Goal: Answer question/provide support: Share knowledge or assist other users

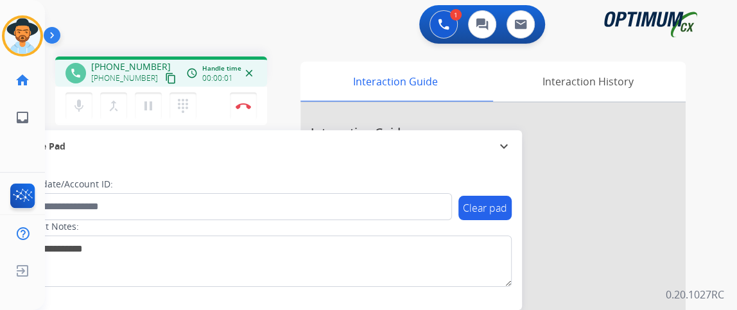
click at [165, 82] on mat-icon "content_copy" at bounding box center [171, 79] width 12 height 12
click at [165, 83] on mat-icon "content_copy" at bounding box center [171, 79] width 12 height 12
click at [78, 105] on mat-icon "mic" at bounding box center [78, 105] width 15 height 15
click at [78, 105] on mat-icon "mic_off" at bounding box center [78, 105] width 15 height 15
click at [243, 105] on img at bounding box center [243, 106] width 15 height 6
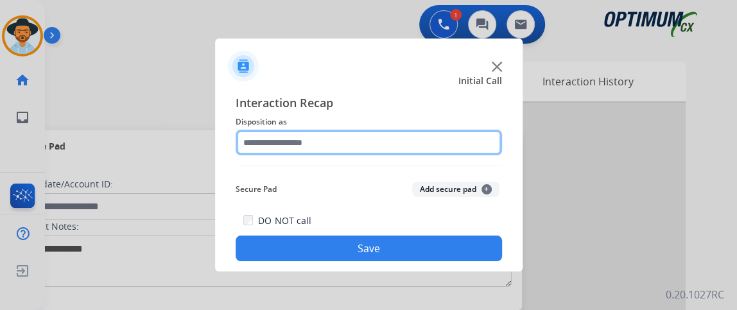
click at [332, 141] on input "text" at bounding box center [369, 143] width 266 height 26
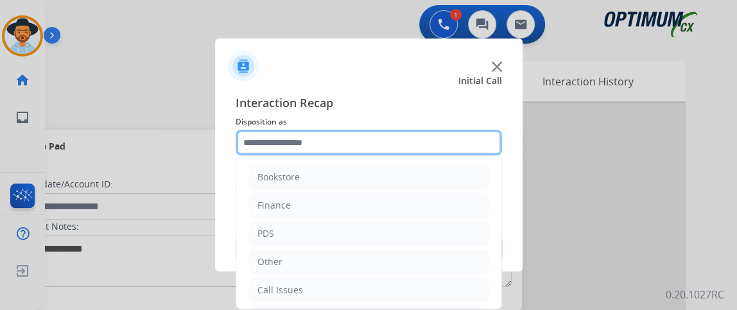
scroll to position [84, 0]
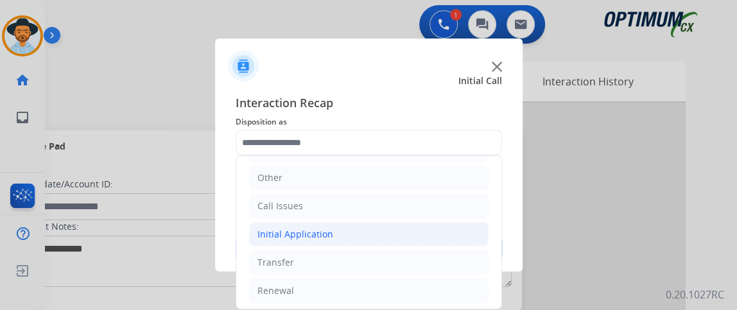
click at [374, 232] on li "Initial Application" at bounding box center [368, 234] width 239 height 24
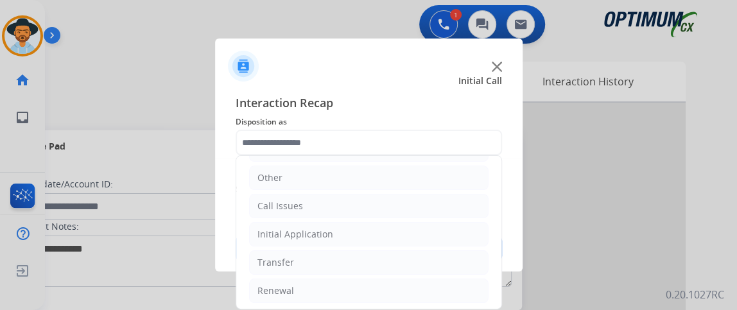
click at [374, 244] on ul "Bookstore Finance PDS Other Call Issues Initial Application Transfer Renewal" at bounding box center [368, 192] width 265 height 240
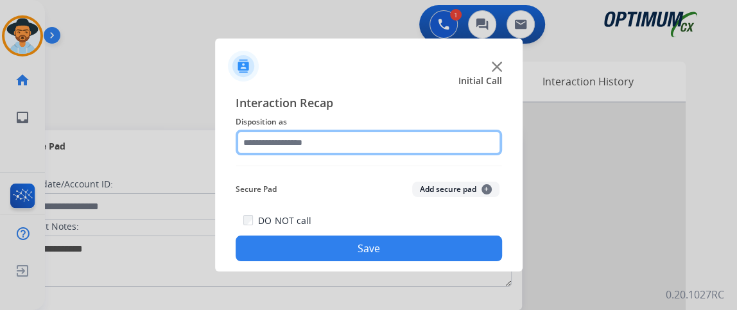
click at [390, 151] on input "text" at bounding box center [369, 143] width 266 height 26
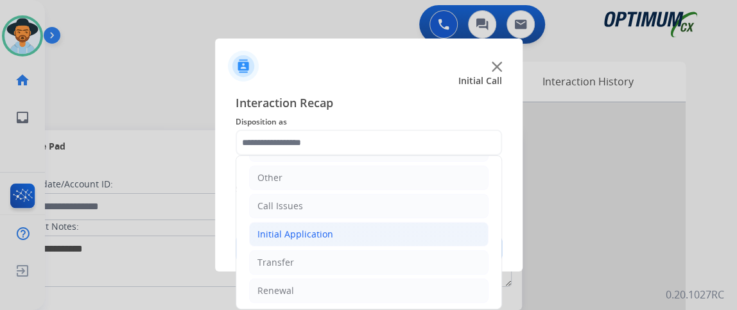
click at [451, 228] on li "Initial Application" at bounding box center [368, 234] width 239 height 24
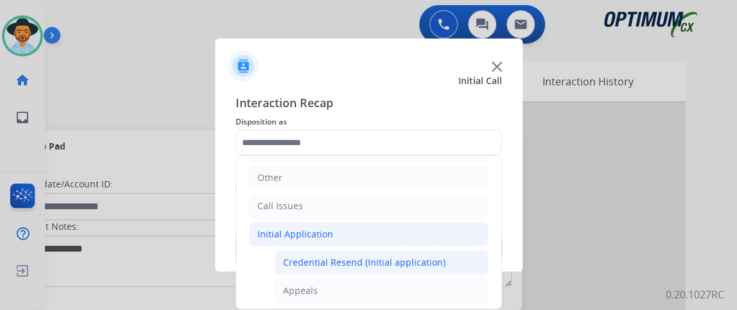
click at [440, 253] on li "Credential Resend (Initial application)" at bounding box center [382, 262] width 214 height 24
type input "**********"
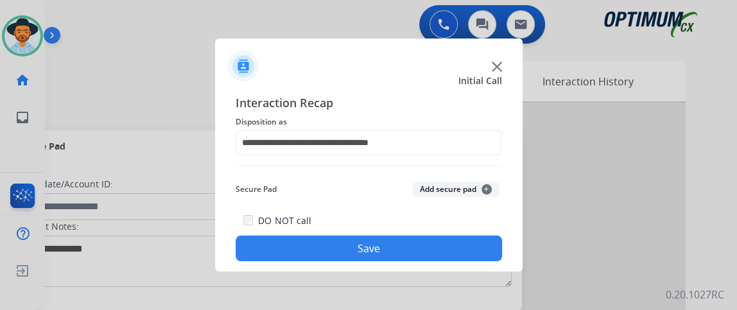
click at [440, 253] on button "Save" at bounding box center [369, 249] width 266 height 26
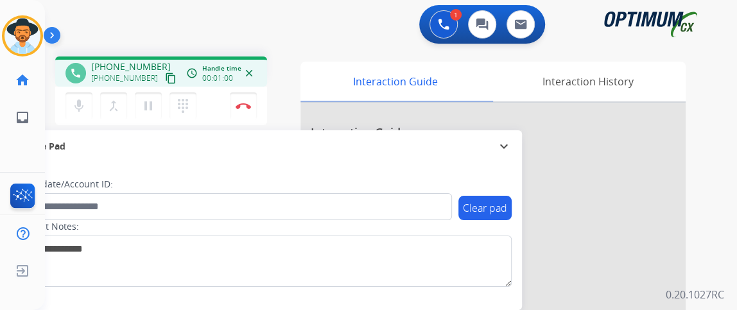
click at [165, 81] on mat-icon "content_copy" at bounding box center [171, 79] width 12 height 12
click at [87, 92] on button "mic Mute" at bounding box center [78, 105] width 27 height 27
click at [90, 94] on button "mic_off Mute" at bounding box center [78, 105] width 27 height 27
click at [81, 105] on mat-icon "mic" at bounding box center [78, 105] width 15 height 15
click at [83, 108] on mat-icon "mic_off" at bounding box center [78, 105] width 15 height 15
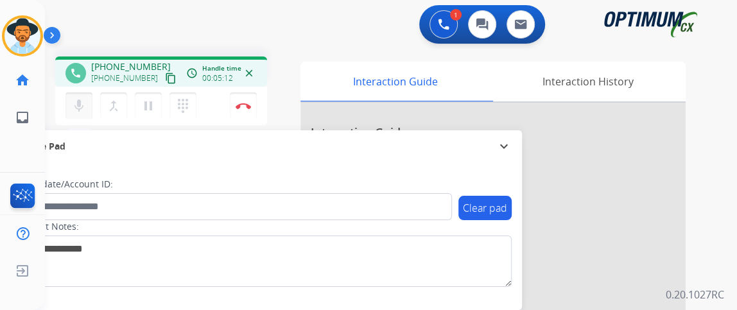
click at [87, 99] on button "mic Mute" at bounding box center [78, 105] width 27 height 27
click at [80, 105] on mat-icon "mic_off" at bounding box center [78, 105] width 15 height 15
click at [245, 110] on button "Disconnect" at bounding box center [243, 105] width 27 height 27
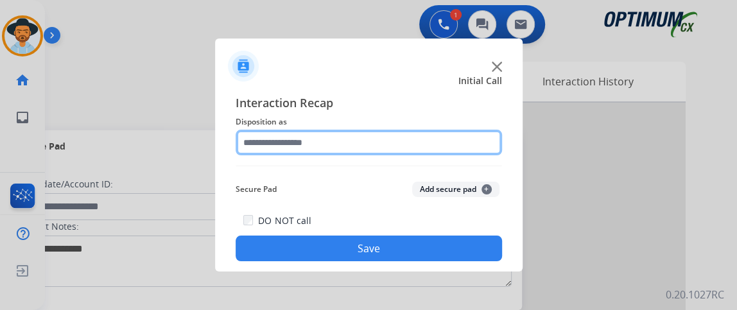
click at [337, 146] on input "text" at bounding box center [369, 143] width 266 height 26
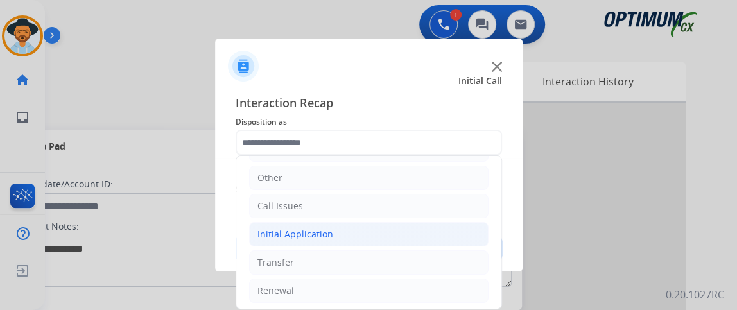
click at [429, 243] on li "Initial Application" at bounding box center [368, 234] width 239 height 24
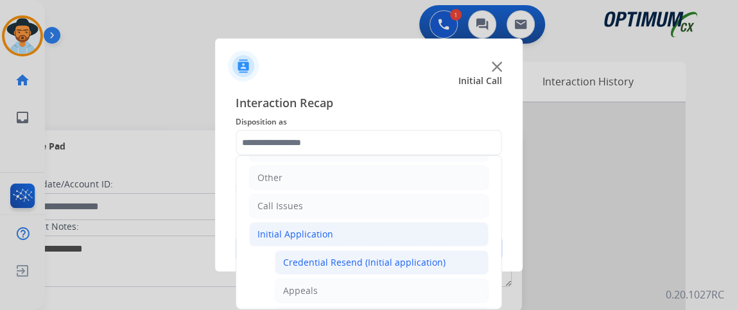
click at [427, 250] on li "Credential Resend (Initial application)" at bounding box center [382, 262] width 214 height 24
type input "**********"
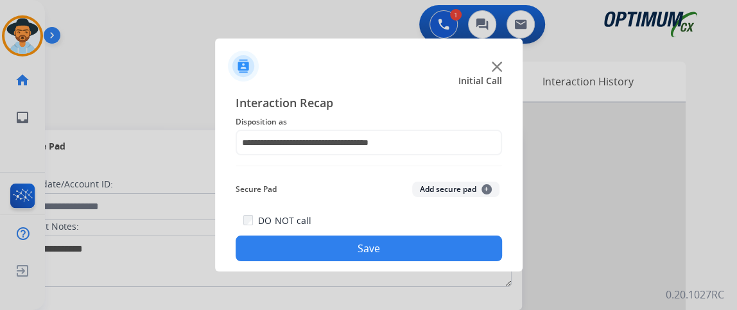
click at [427, 250] on button "Save" at bounding box center [369, 249] width 266 height 26
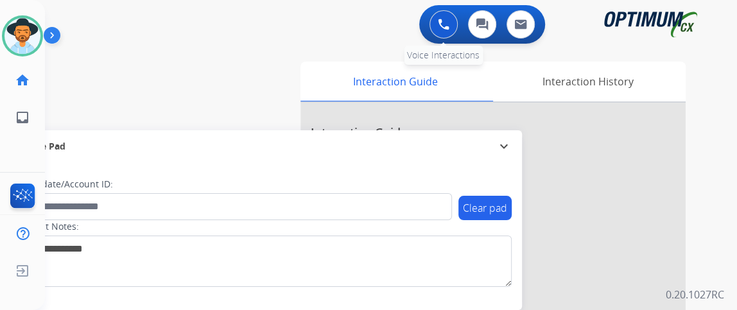
click at [449, 24] on button at bounding box center [443, 24] width 28 height 28
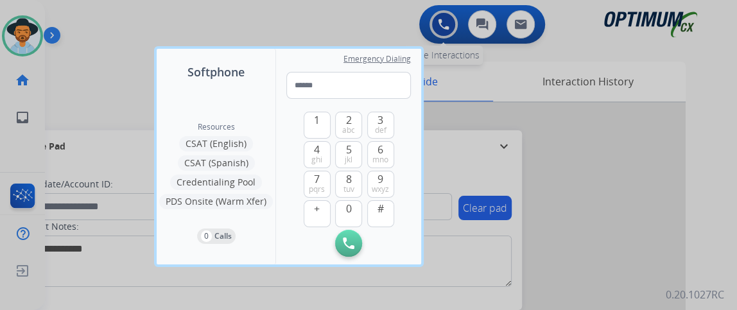
click at [451, 26] on div at bounding box center [368, 155] width 737 height 310
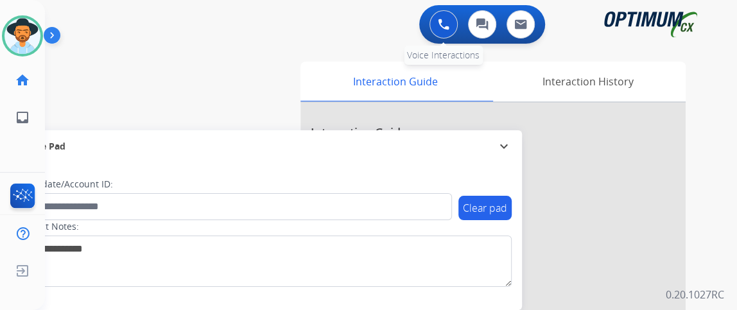
click at [451, 26] on button at bounding box center [443, 24] width 28 height 28
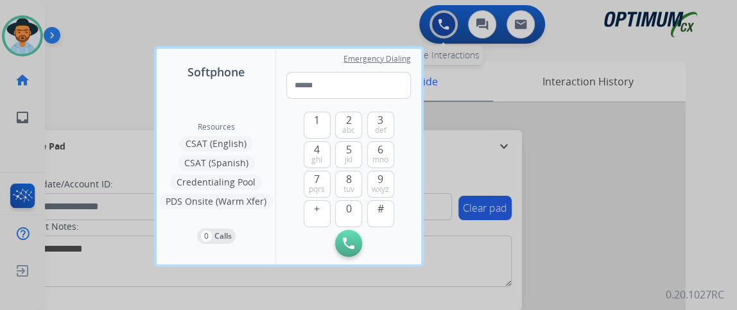
type input "**********"
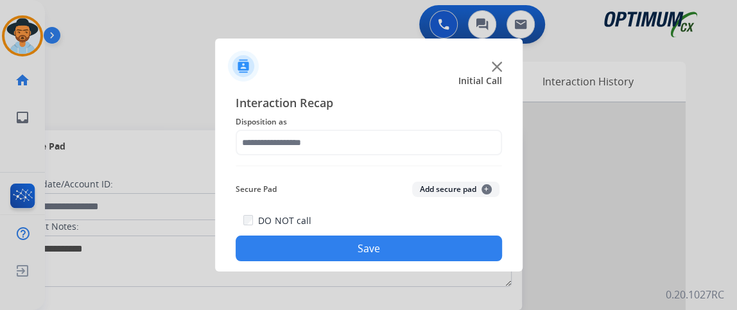
click at [342, 162] on div "Interaction Recap Disposition as Secure Pad Add secure pad + DO NOT call Save" at bounding box center [369, 178] width 266 height 168
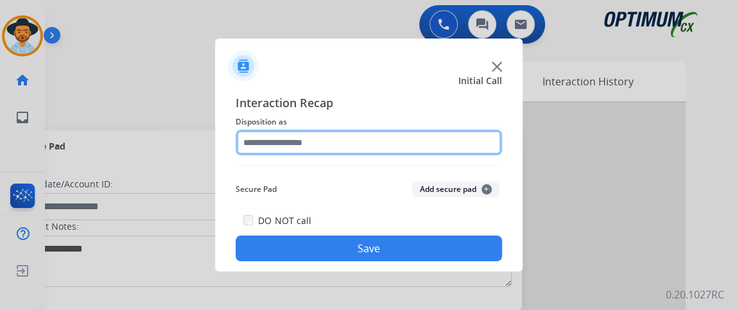
click at [346, 146] on input "text" at bounding box center [369, 143] width 266 height 26
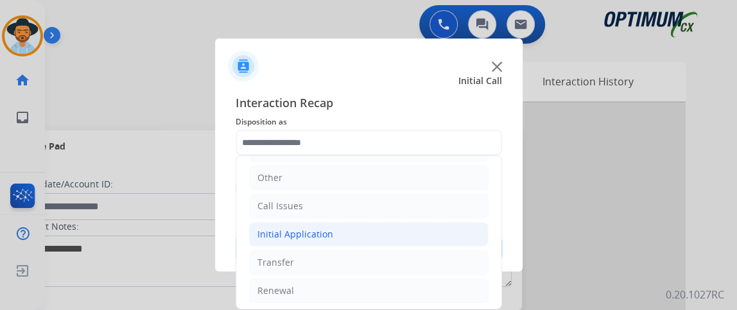
click at [451, 237] on li "Initial Application" at bounding box center [368, 234] width 239 height 24
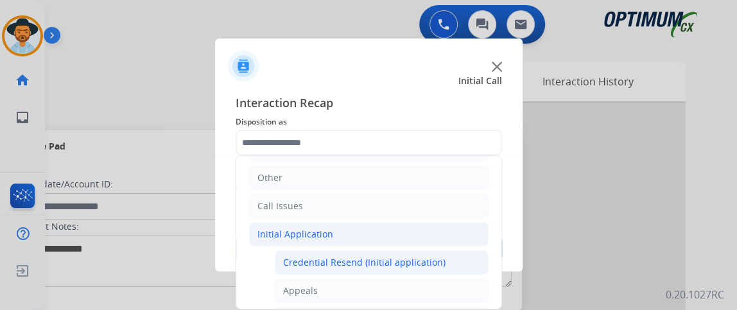
click at [445, 250] on li "Credential Resend (Initial application)" at bounding box center [382, 262] width 214 height 24
type input "**********"
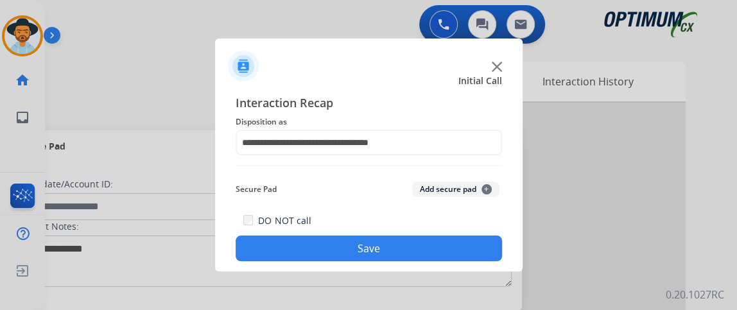
click at [445, 248] on button "Save" at bounding box center [369, 249] width 266 height 26
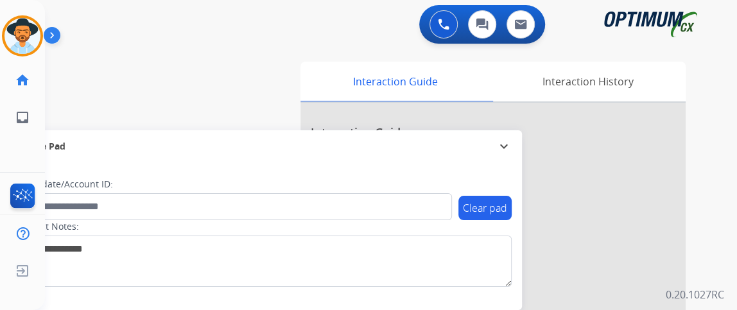
click at [133, 107] on div "swap_horiz Break voice bridge close_fullscreen Connect 3-Way Call merge_type Se…" at bounding box center [375, 313] width 661 height 535
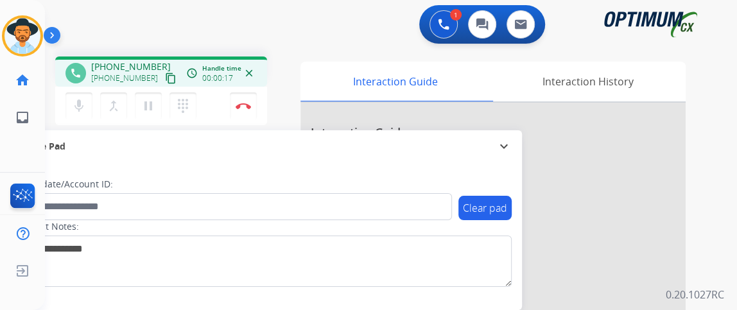
click at [165, 80] on mat-icon "content_copy" at bounding box center [171, 79] width 12 height 12
click at [81, 98] on mat-icon "mic" at bounding box center [78, 105] width 15 height 15
click at [80, 103] on mat-icon "mic_off" at bounding box center [78, 105] width 15 height 15
click at [73, 96] on button "mic Mute" at bounding box center [78, 105] width 27 height 27
click at [78, 106] on mat-icon "mic_off" at bounding box center [78, 105] width 15 height 15
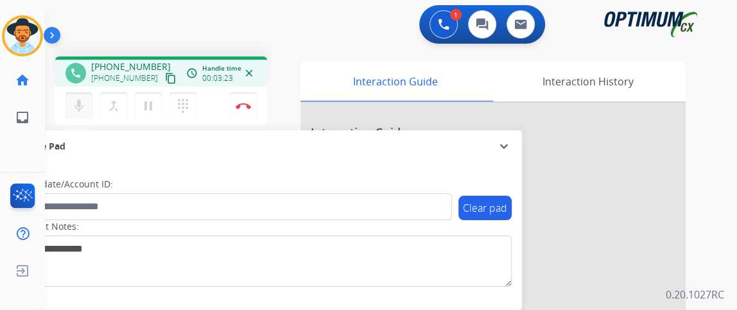
click at [89, 101] on button "mic Mute" at bounding box center [78, 105] width 27 height 27
click at [89, 101] on button "mic_off Mute" at bounding box center [78, 105] width 27 height 27
click at [78, 103] on mat-icon "mic" at bounding box center [78, 105] width 15 height 15
click at [89, 100] on button "mic_off Mute" at bounding box center [78, 105] width 27 height 27
click at [88, 103] on button "mic Mute" at bounding box center [78, 105] width 27 height 27
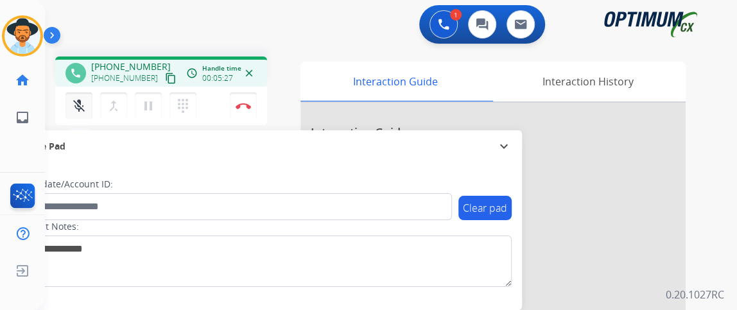
click at [88, 103] on button "mic_off Mute" at bounding box center [78, 105] width 27 height 27
click at [251, 110] on button "Disconnect" at bounding box center [243, 105] width 27 height 27
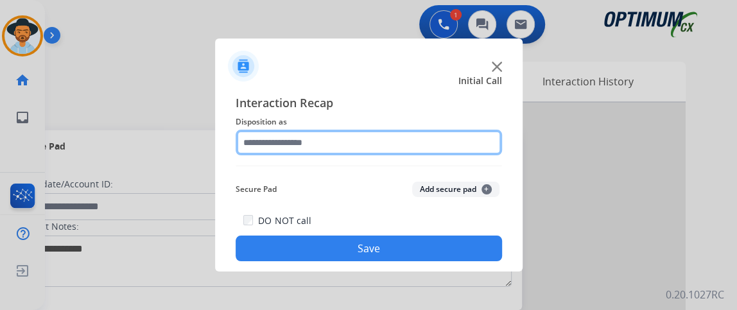
click at [402, 142] on input "text" at bounding box center [369, 143] width 266 height 26
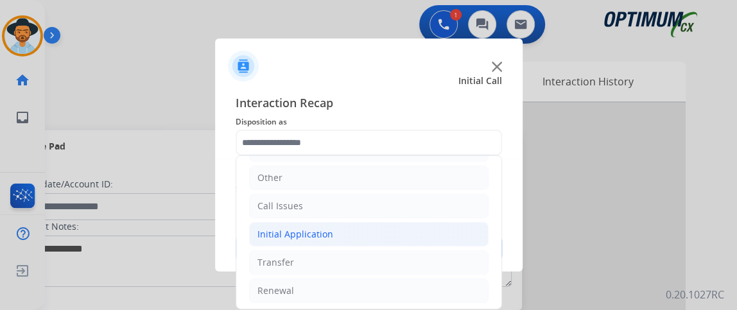
click at [382, 227] on li "Initial Application" at bounding box center [368, 234] width 239 height 24
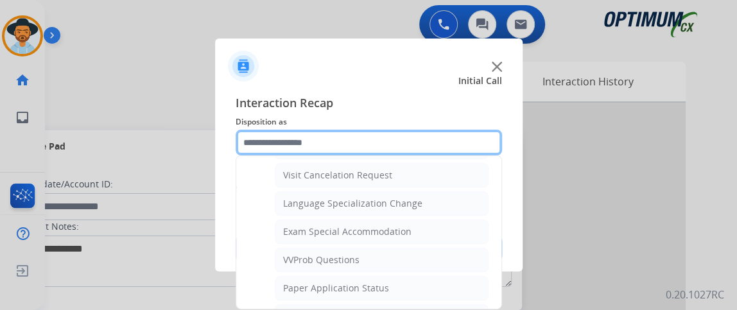
scroll to position [644, 0]
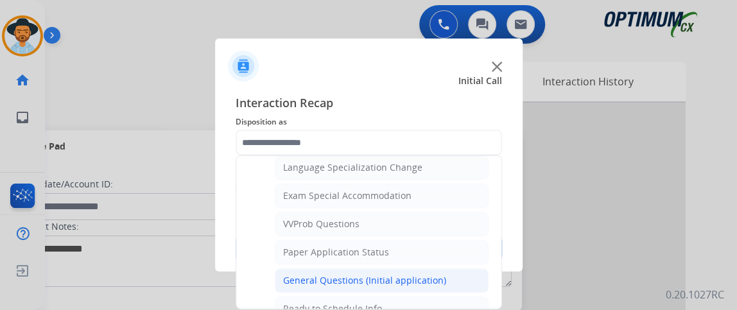
click at [467, 268] on li "General Questions (Initial application)" at bounding box center [382, 280] width 214 height 24
type input "**********"
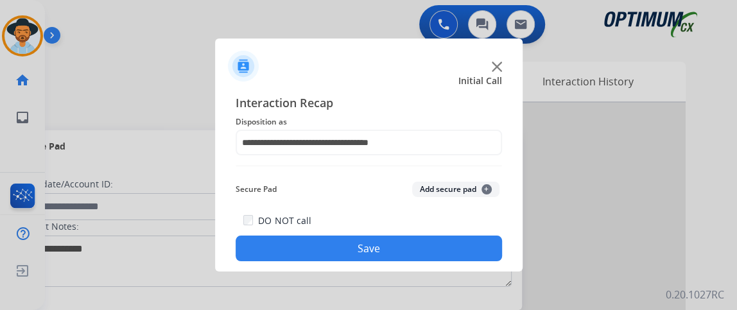
click at [460, 246] on button "Save" at bounding box center [369, 249] width 266 height 26
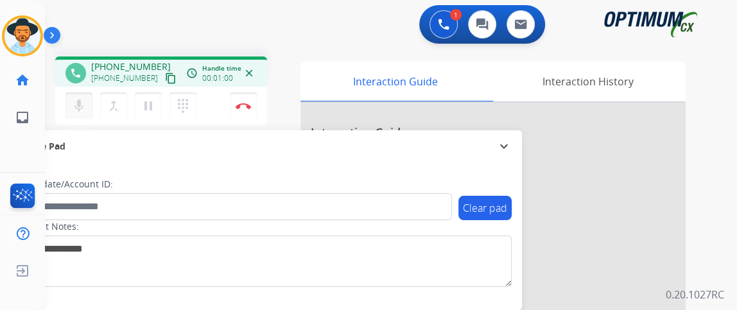
click at [80, 108] on mat-icon "mic" at bounding box center [78, 105] width 15 height 15
click at [164, 76] on div "+15059997889 content_copy" at bounding box center [134, 78] width 87 height 15
click at [165, 76] on mat-icon "content_copy" at bounding box center [171, 79] width 12 height 12
click at [80, 113] on button "mic_off Mute" at bounding box center [78, 105] width 27 height 27
click at [89, 107] on button "mic Mute" at bounding box center [78, 105] width 27 height 27
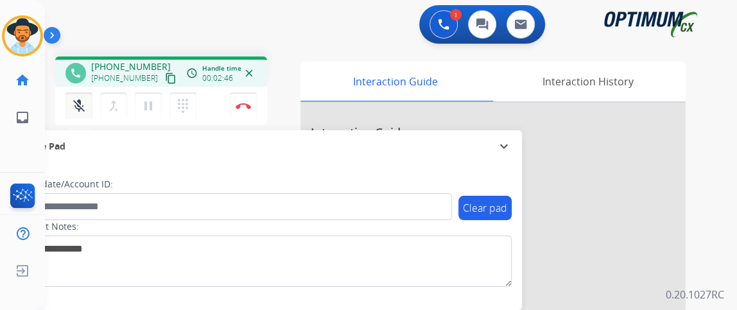
click at [82, 108] on mat-icon "mic_off" at bounding box center [78, 105] width 15 height 15
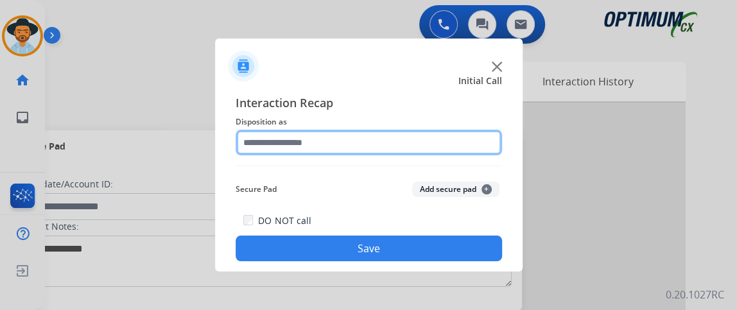
click at [321, 140] on input "text" at bounding box center [369, 143] width 266 height 26
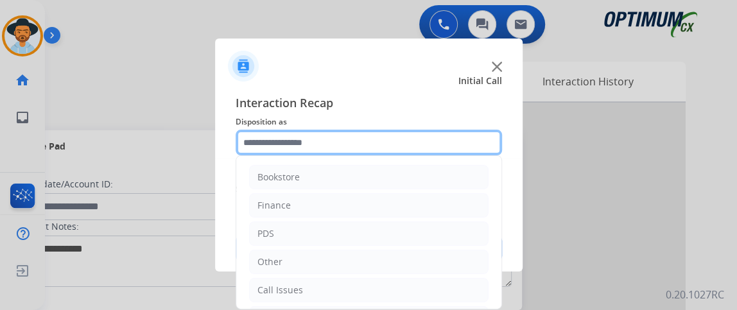
scroll to position [84, 0]
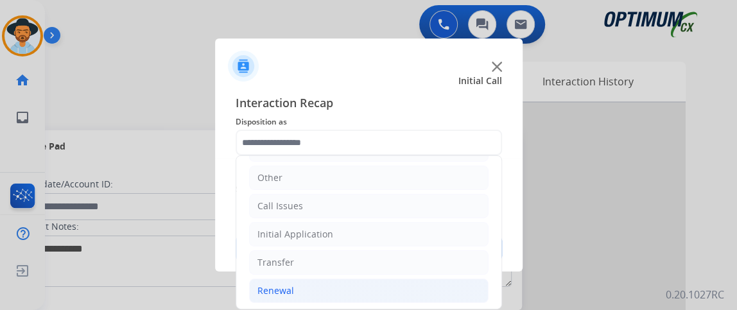
click at [395, 279] on li "Renewal" at bounding box center [368, 291] width 239 height 24
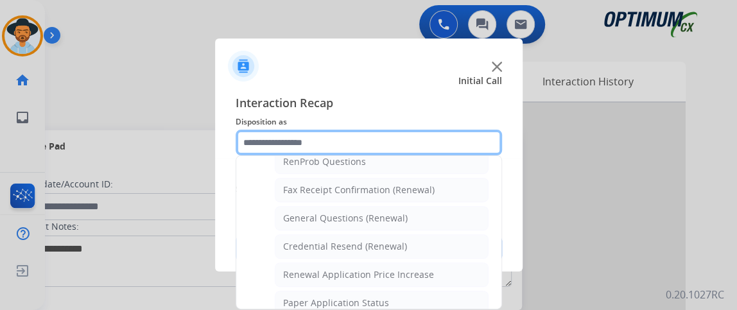
scroll to position [340, 0]
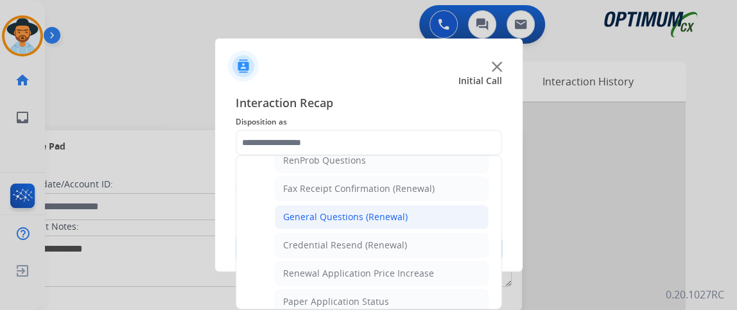
click at [445, 209] on li "General Questions (Renewal)" at bounding box center [382, 217] width 214 height 24
type input "**********"
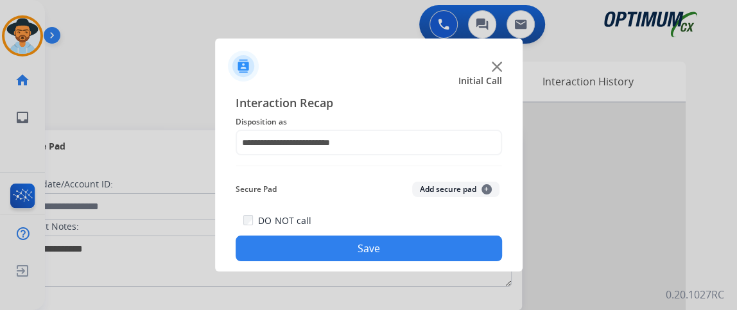
click at [434, 237] on button "Save" at bounding box center [369, 249] width 266 height 26
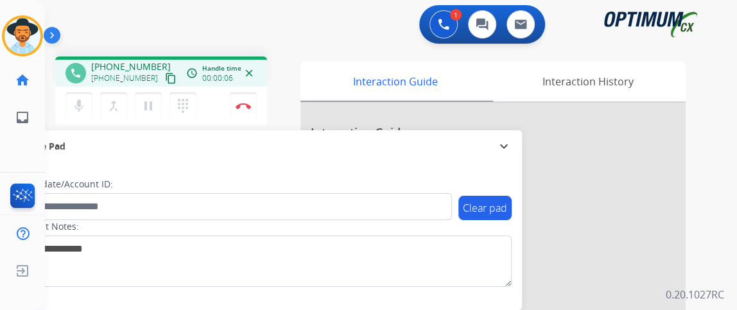
click at [165, 80] on mat-icon "content_copy" at bounding box center [171, 79] width 12 height 12
click at [78, 96] on button "mic Mute" at bounding box center [78, 105] width 27 height 27
click at [78, 96] on button "mic_off Mute" at bounding box center [78, 105] width 27 height 27
click at [246, 103] on img at bounding box center [243, 106] width 15 height 6
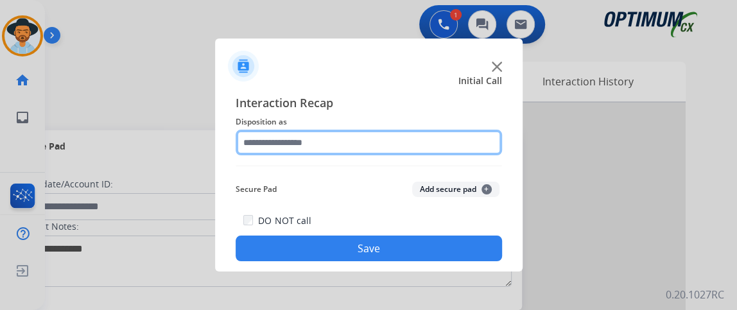
click at [387, 151] on input "text" at bounding box center [369, 143] width 266 height 26
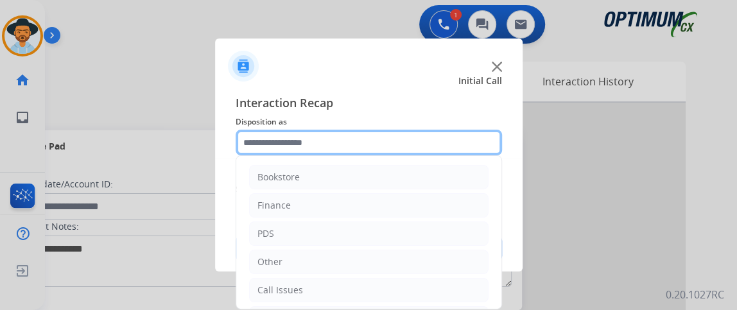
scroll to position [84, 0]
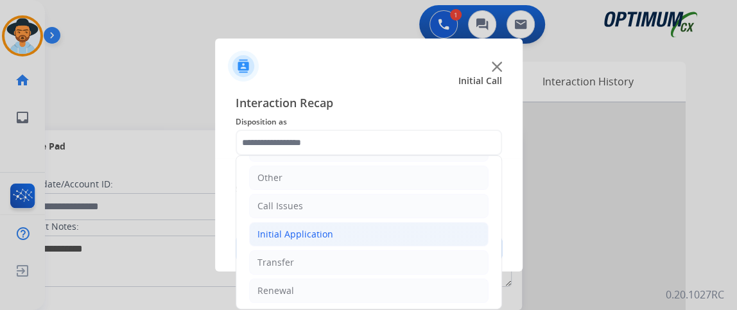
click at [368, 243] on li "Initial Application" at bounding box center [368, 234] width 239 height 24
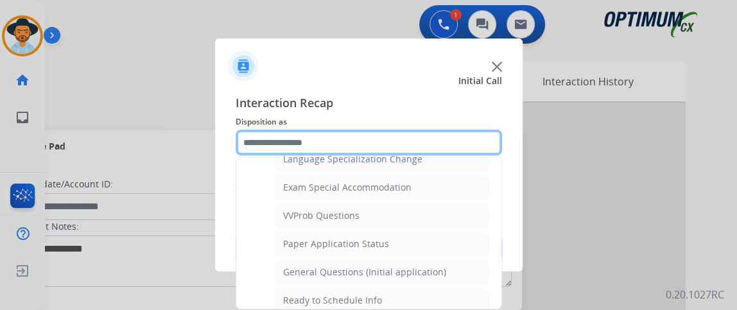
scroll to position [686, 0]
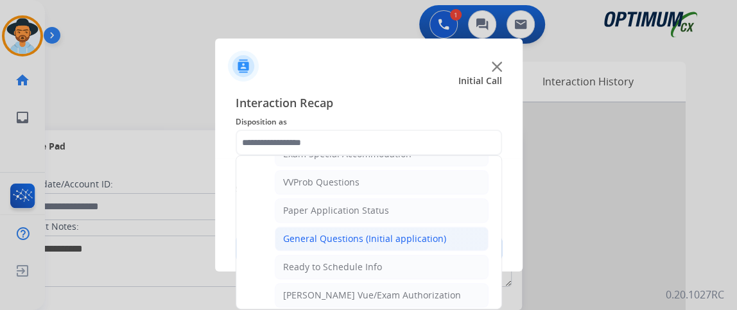
click at [440, 232] on li "General Questions (Initial application)" at bounding box center [382, 239] width 214 height 24
type input "**********"
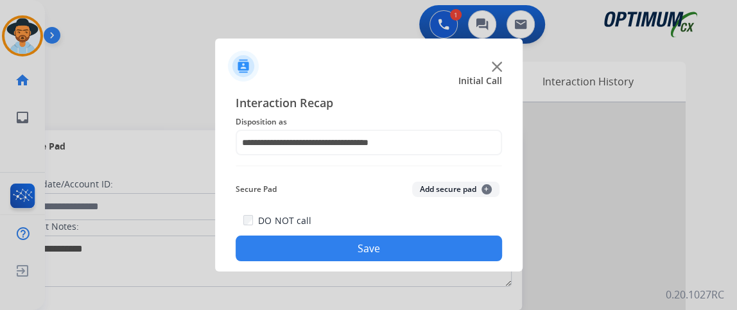
click at [440, 232] on div "DO NOT call Save" at bounding box center [369, 236] width 266 height 49
click at [439, 225] on div "DO NOT call Save" at bounding box center [369, 236] width 266 height 49
click at [442, 245] on button "Save" at bounding box center [369, 249] width 266 height 26
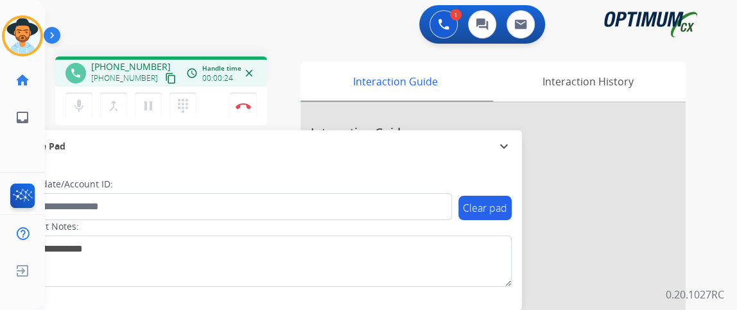
click at [165, 79] on mat-icon "content_copy" at bounding box center [171, 79] width 12 height 12
click at [84, 110] on mat-icon "mic" at bounding box center [78, 105] width 15 height 15
click at [78, 114] on button "mic_off Mute" at bounding box center [78, 105] width 27 height 27
click at [83, 110] on mat-icon "mic" at bounding box center [78, 105] width 15 height 15
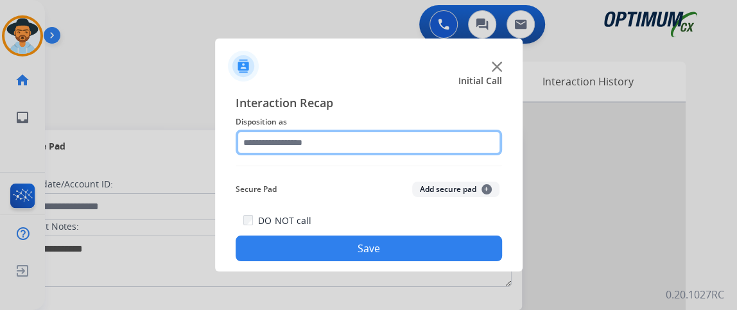
click at [309, 130] on input "text" at bounding box center [369, 143] width 266 height 26
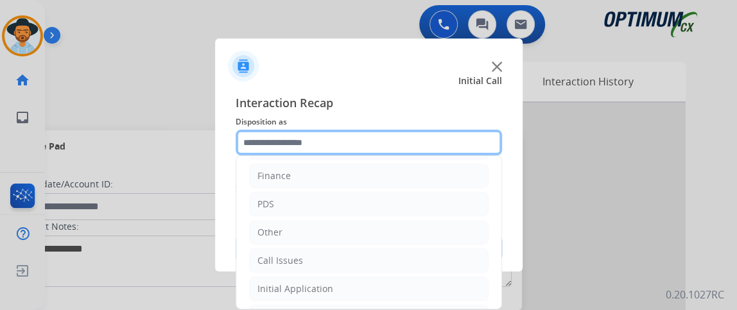
scroll to position [84, 0]
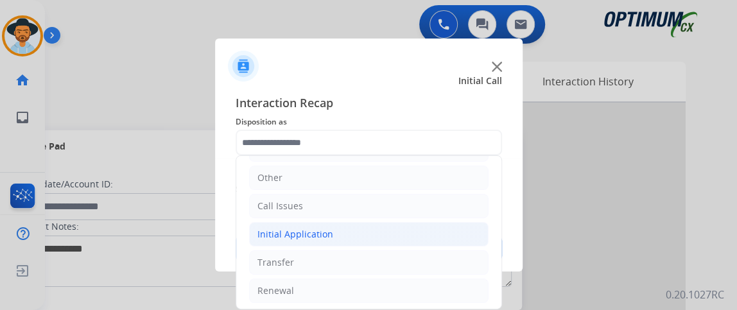
click at [444, 231] on li "Initial Application" at bounding box center [368, 234] width 239 height 24
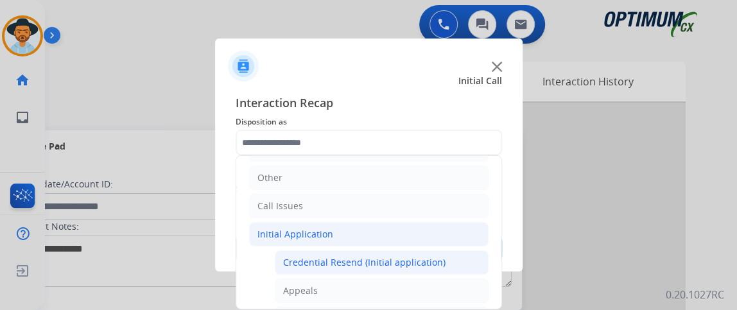
click at [431, 265] on div "Credential Resend (Initial application)" at bounding box center [364, 262] width 162 height 13
type input "**********"
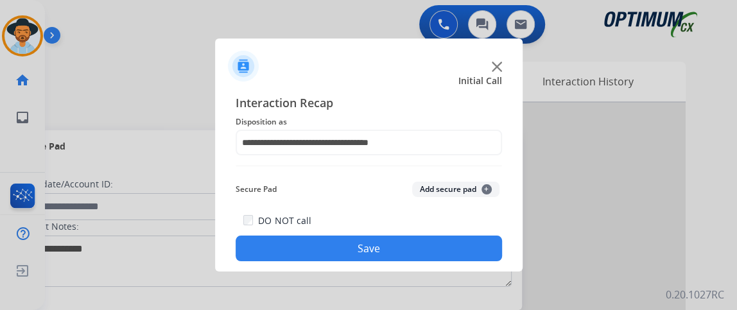
click at [431, 265] on div "**********" at bounding box center [368, 177] width 307 height 188
click at [427, 254] on button "Save" at bounding box center [369, 249] width 266 height 26
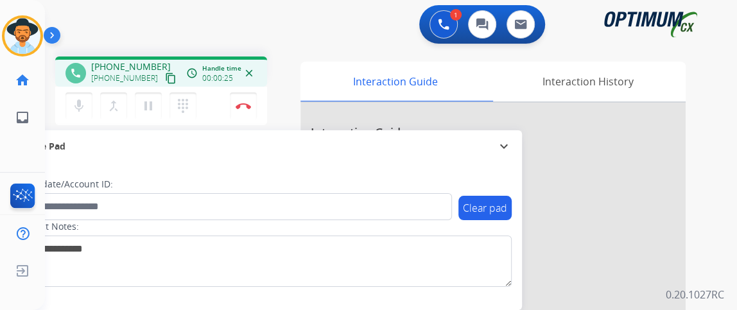
click at [164, 82] on div "phone +13802452962 +13802452962 content_copy access_time Call metrics Queue 00:…" at bounding box center [161, 71] width 212 height 30
click at [165, 76] on mat-icon "content_copy" at bounding box center [171, 79] width 12 height 12
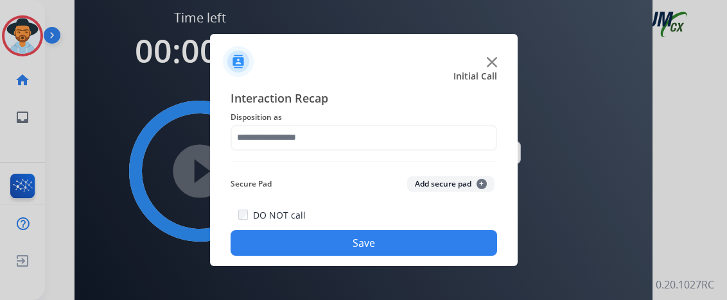
click at [352, 155] on div "Interaction Recap Disposition as Secure Pad Add secure pad + DO NOT call Save" at bounding box center [363, 173] width 266 height 168
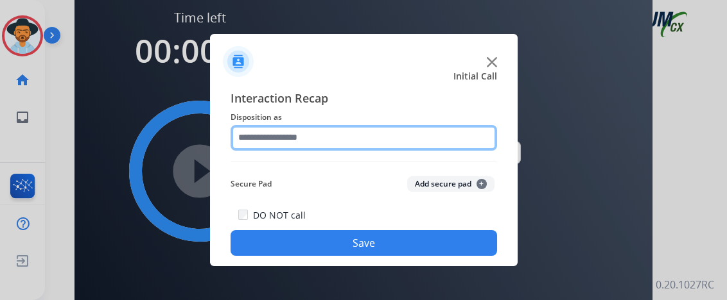
click at [353, 141] on input "text" at bounding box center [363, 138] width 266 height 26
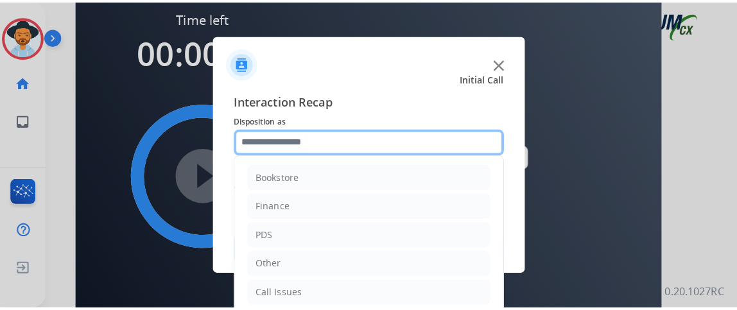
scroll to position [84, 0]
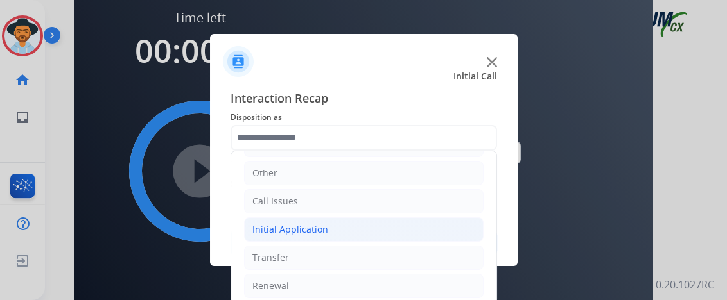
click at [448, 228] on li "Initial Application" at bounding box center [363, 230] width 239 height 24
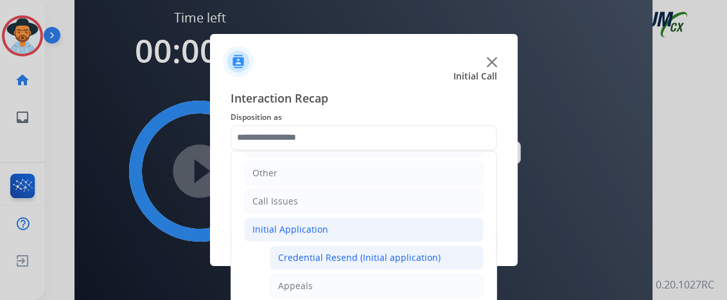
click at [440, 248] on li "Credential Resend (Initial application)" at bounding box center [377, 258] width 214 height 24
type input "**********"
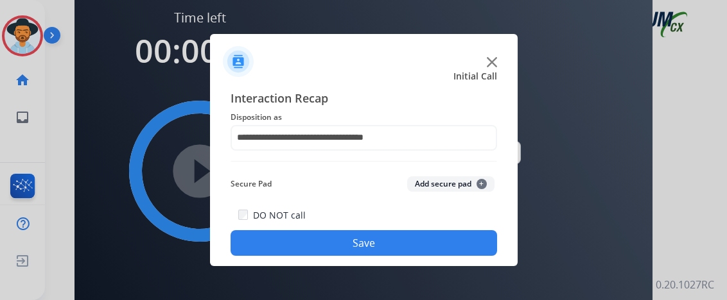
click at [440, 248] on button "Save" at bounding box center [363, 243] width 266 height 26
